Goal: Task Accomplishment & Management: Manage account settings

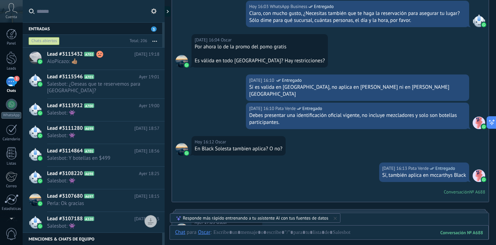
scroll to position [458, 0]
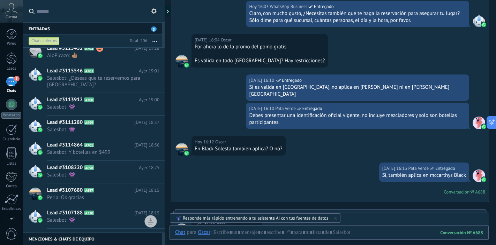
click at [116, 106] on span "Salesbot: 👾" at bounding box center [96, 107] width 99 height 7
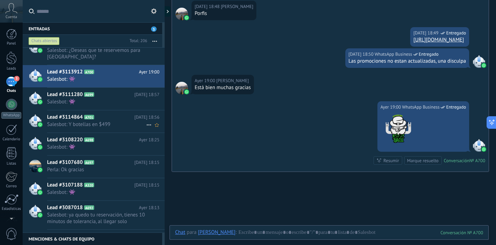
scroll to position [490, 0]
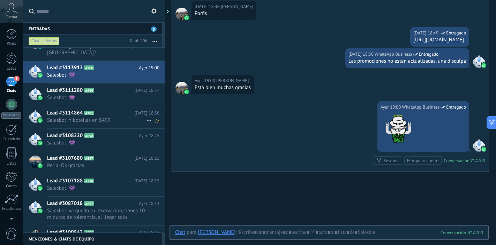
click at [121, 115] on h2 "Lead #3114864 A701" at bounding box center [90, 113] width 87 height 7
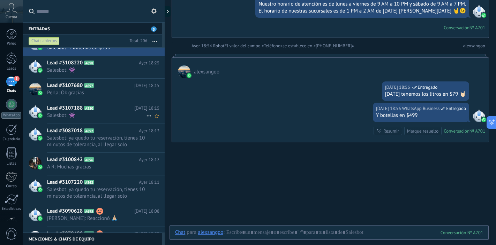
scroll to position [571, 0]
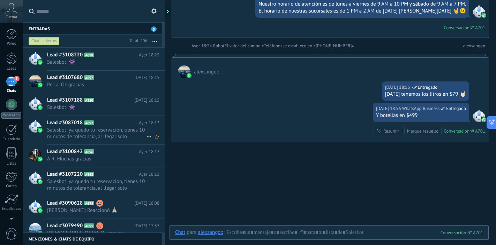
click at [115, 120] on h2 "Lead #3087018 A692" at bounding box center [93, 123] width 92 height 7
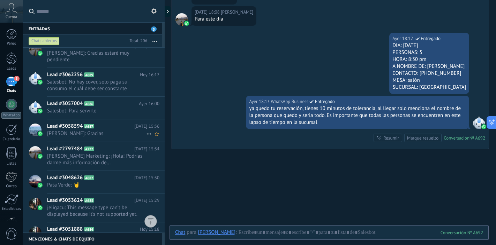
scroll to position [868, 0]
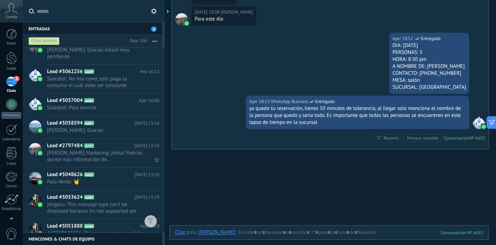
click at [108, 160] on span "[PERSON_NAME] Marketing: ¡Hola! Podrías darme más información de..." at bounding box center [96, 156] width 99 height 13
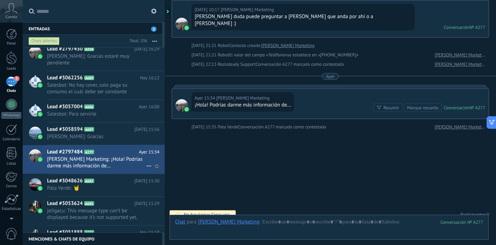
scroll to position [880, 0]
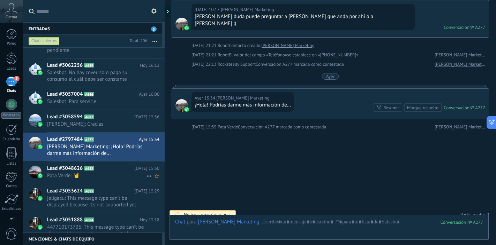
click at [105, 175] on span "Pata Verde: 🤘" at bounding box center [96, 176] width 99 height 7
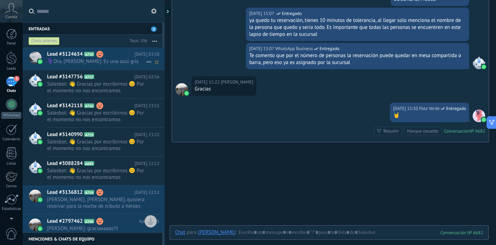
click at [113, 60] on span "‍⚕️Dra. [PERSON_NAME]: Es una azul gris" at bounding box center [96, 61] width 99 height 7
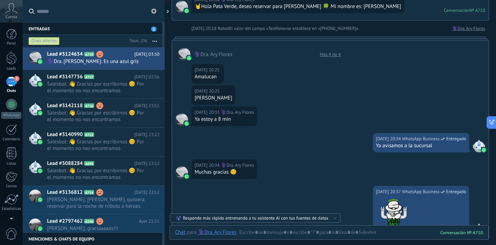
scroll to position [298, 0]
